Goal: Task Accomplishment & Management: Use online tool/utility

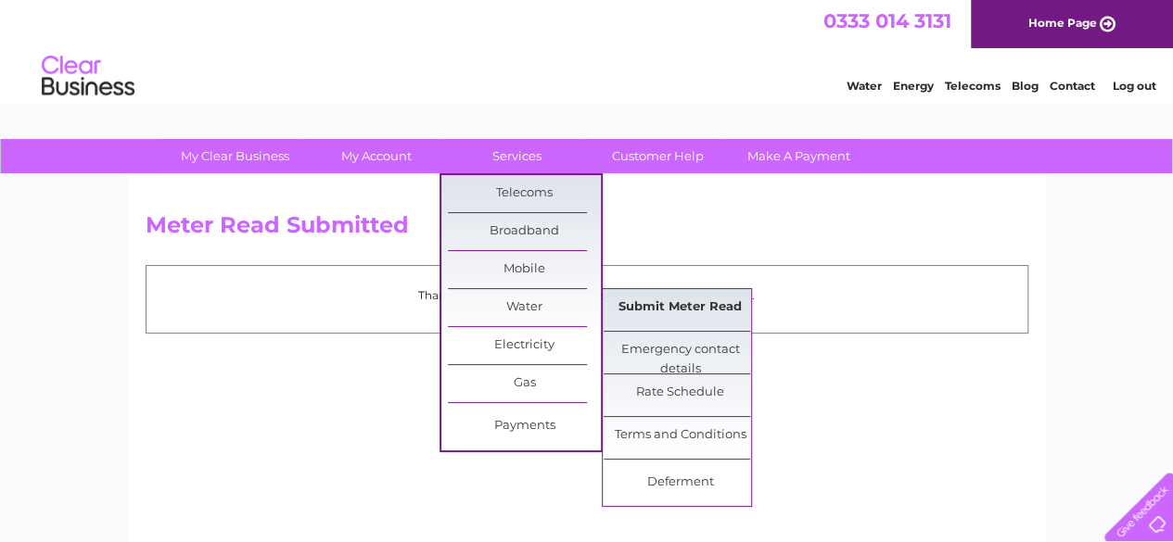
click at [644, 306] on link "Submit Meter Read" at bounding box center [680, 307] width 153 height 37
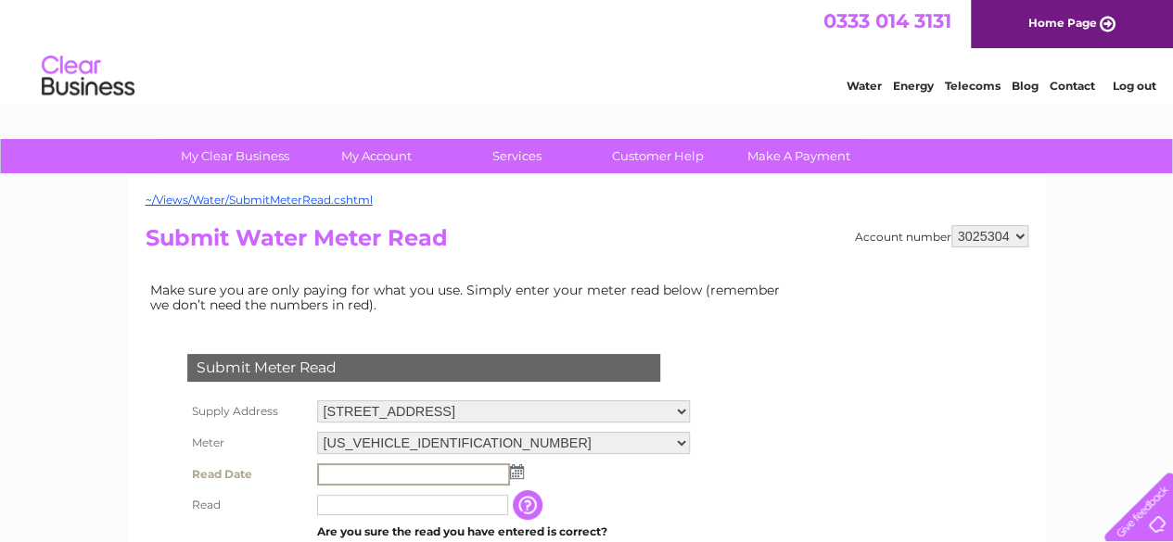
click at [355, 470] on input "text" at bounding box center [413, 475] width 193 height 22
click at [512, 471] on img at bounding box center [517, 472] width 14 height 15
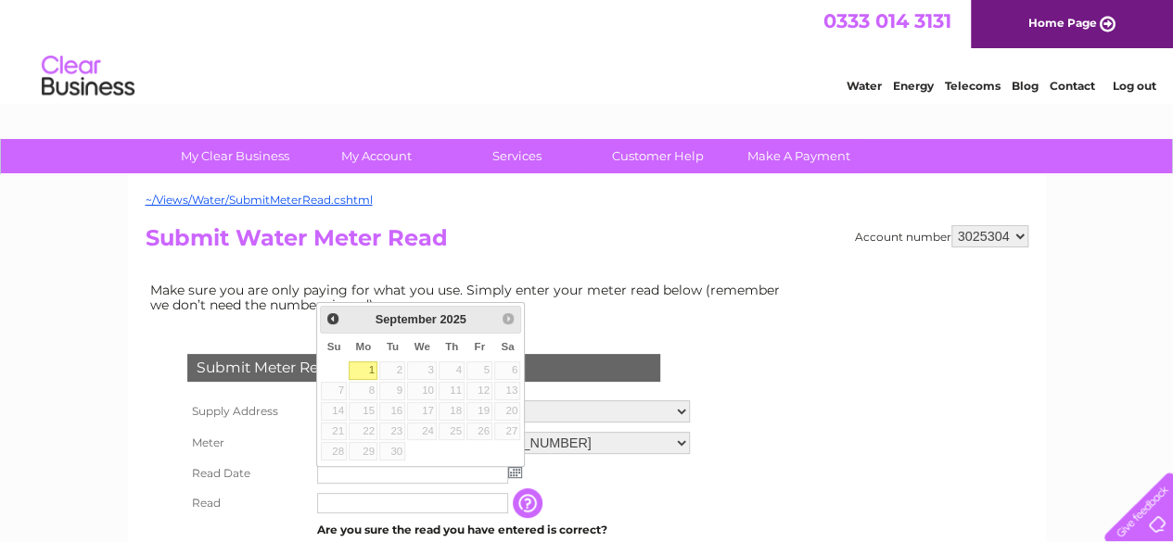
click at [364, 366] on link "1" at bounding box center [363, 371] width 29 height 19
type input "2025/09/01"
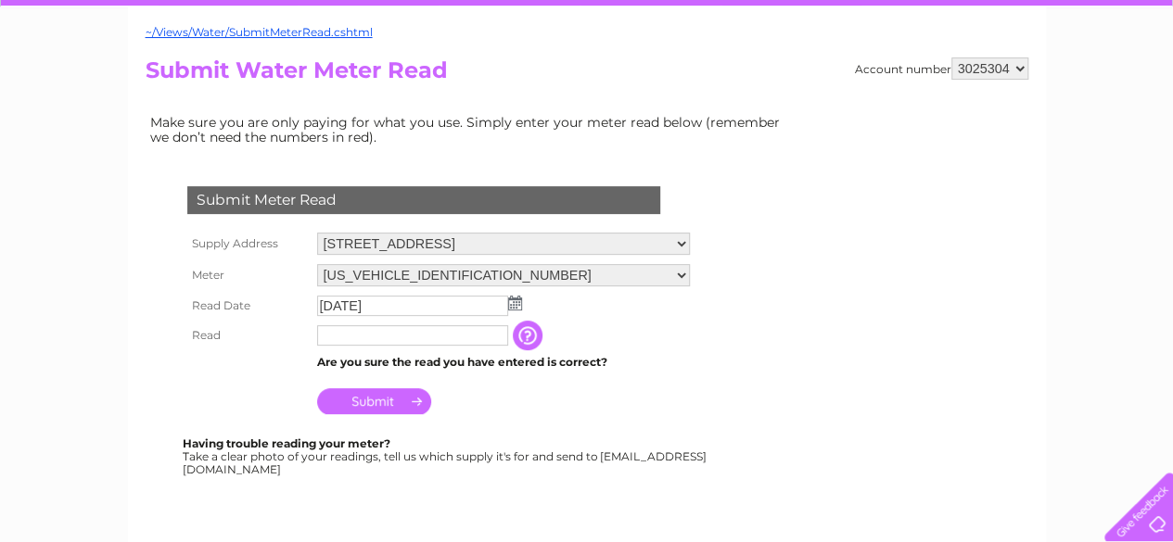
scroll to position [197, 0]
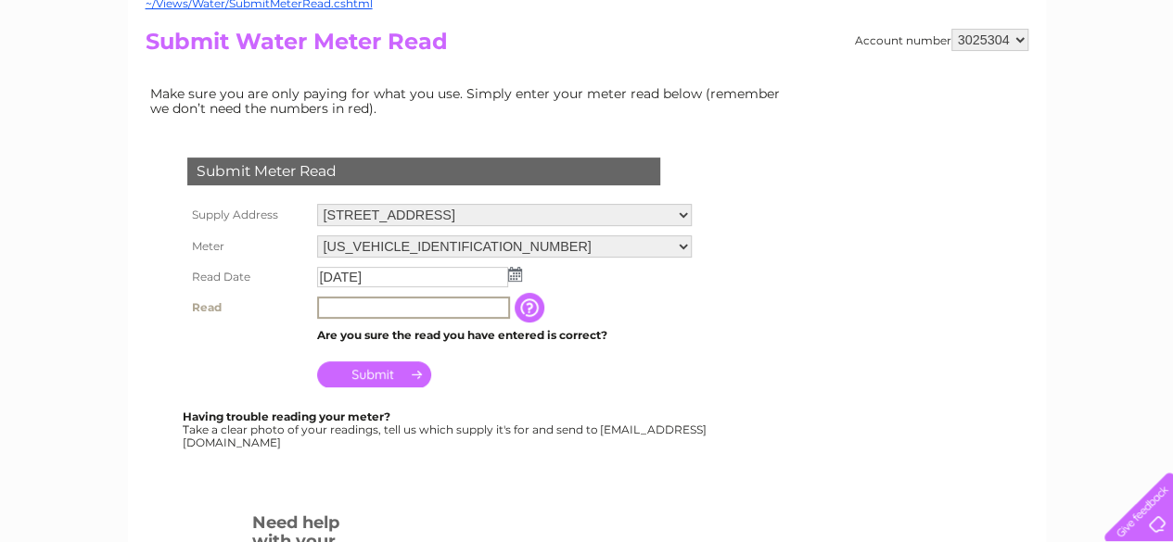
click at [337, 313] on input "text" at bounding box center [413, 308] width 193 height 22
type input "216"
click at [362, 371] on input "Submit" at bounding box center [374, 373] width 114 height 26
